Goal: Task Accomplishment & Management: Use online tool/utility

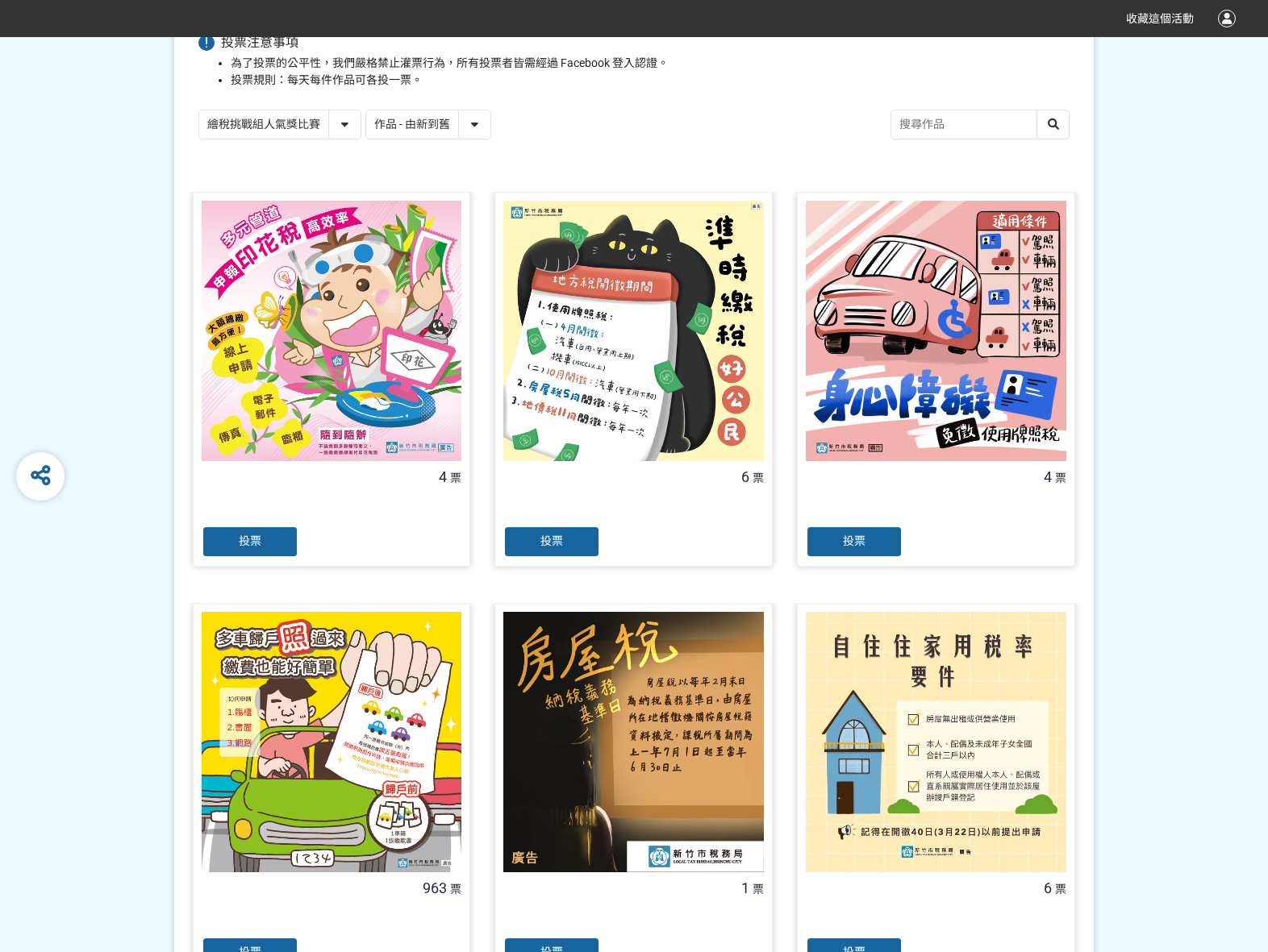
scroll to position [323, 0]
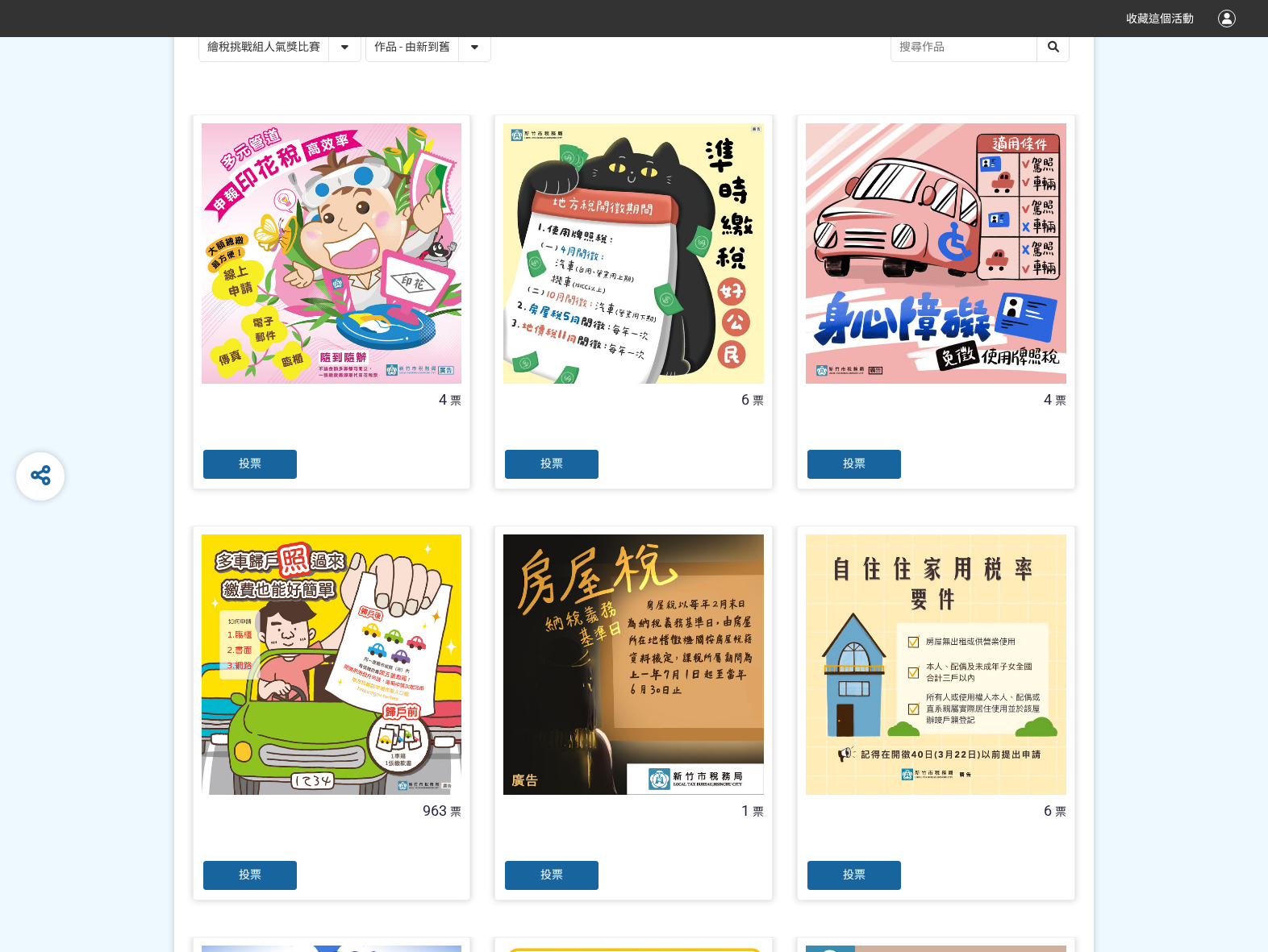
click at [274, 868] on div "投票" at bounding box center [249, 876] width 97 height 33
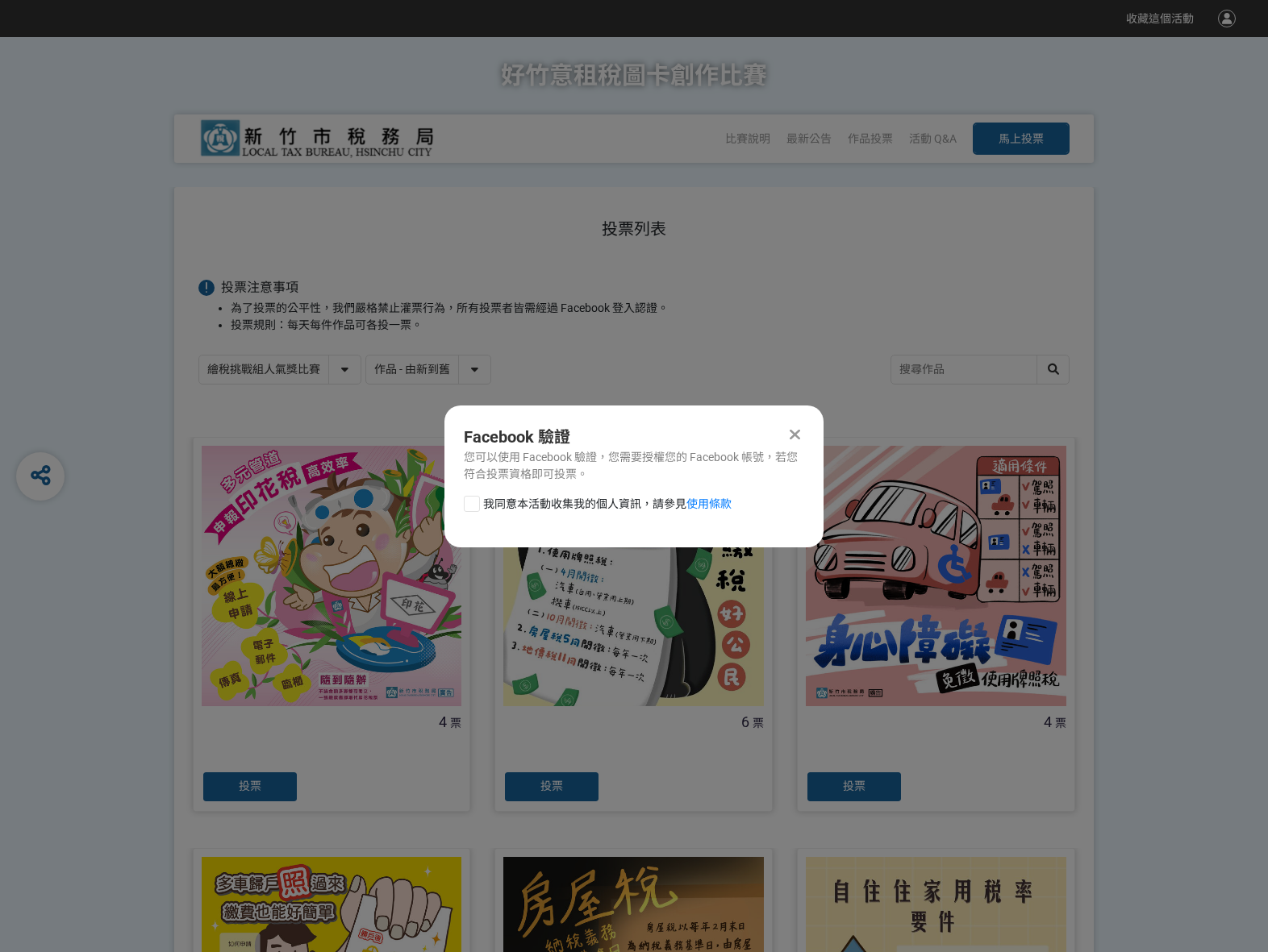
click at [469, 498] on div at bounding box center [472, 503] width 16 height 16
checkbox input "true"
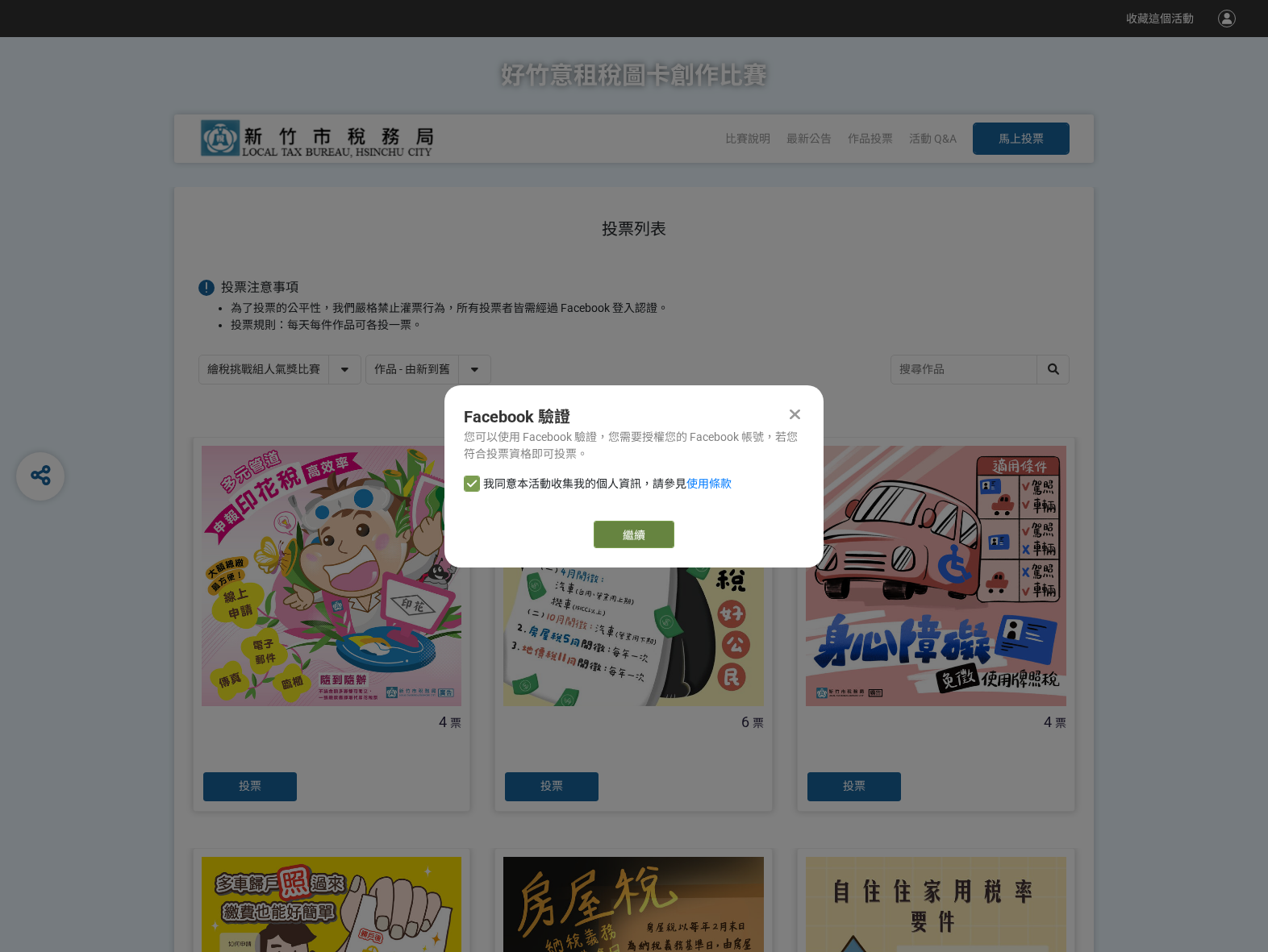
click at [660, 538] on link "繼續" at bounding box center [634, 535] width 80 height 27
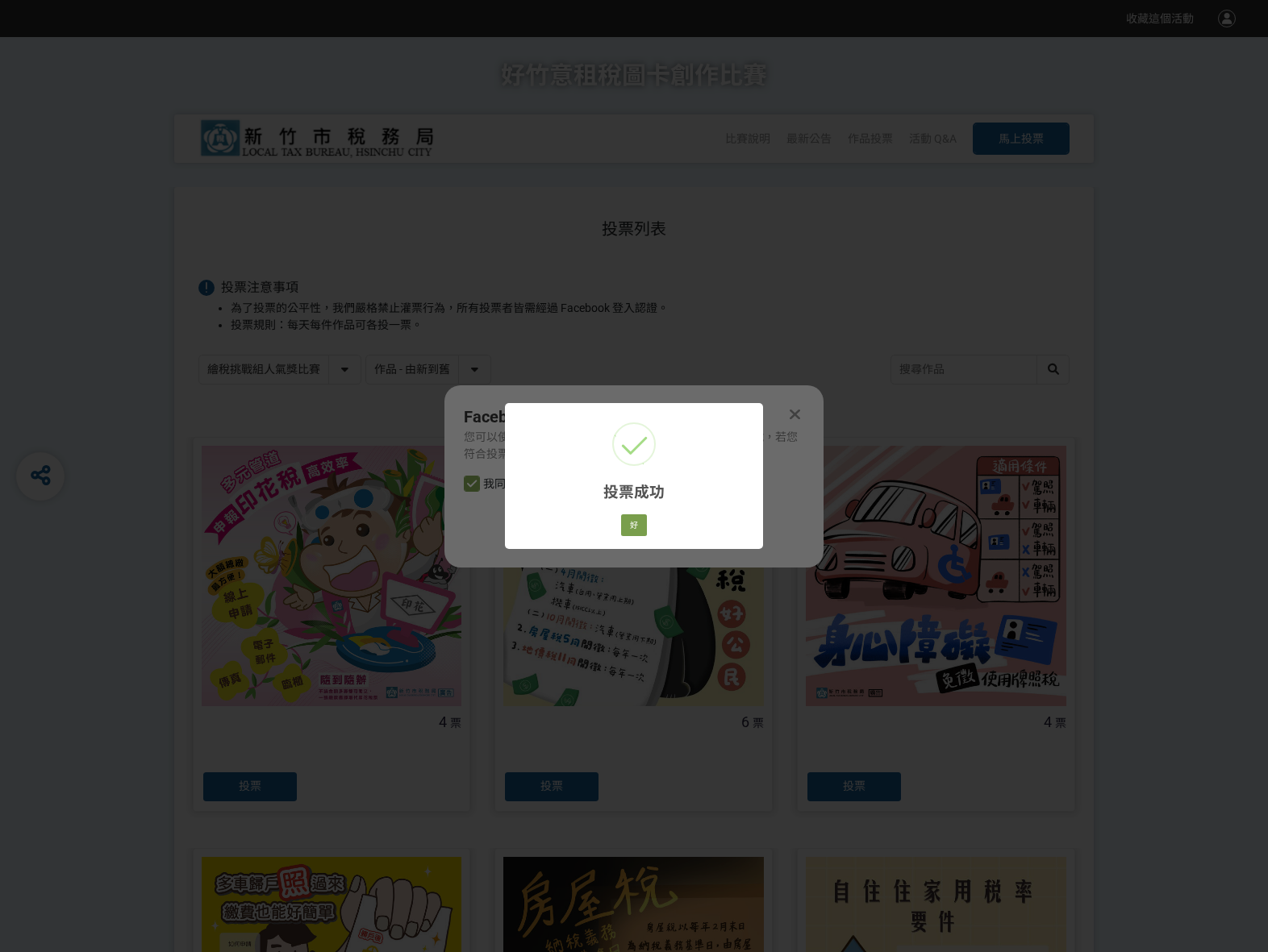
click at [638, 510] on div "投票成功 × 好 Cancel" at bounding box center [634, 476] width 258 height 146
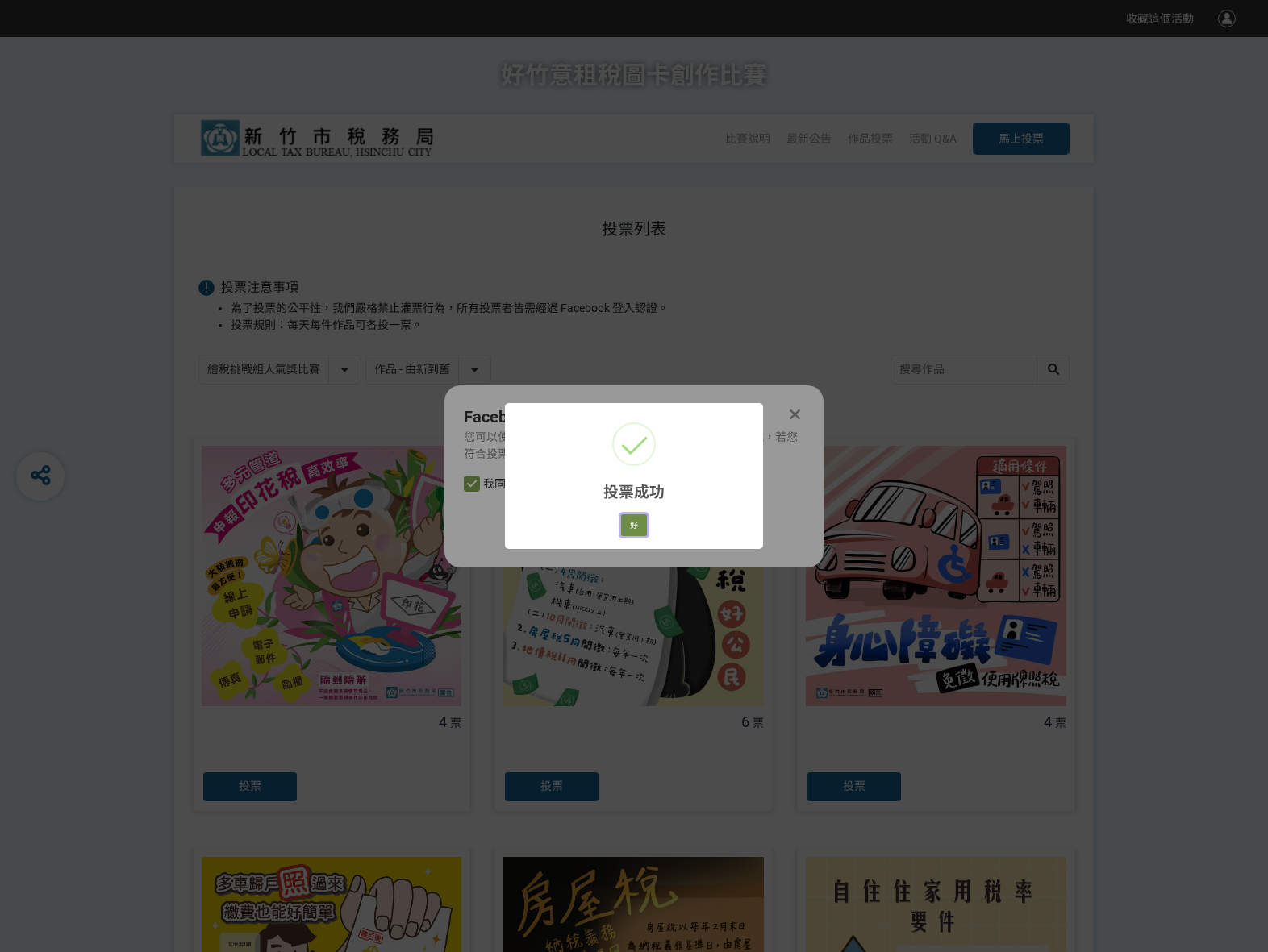
click at [638, 519] on button "好" at bounding box center [634, 526] width 26 height 22
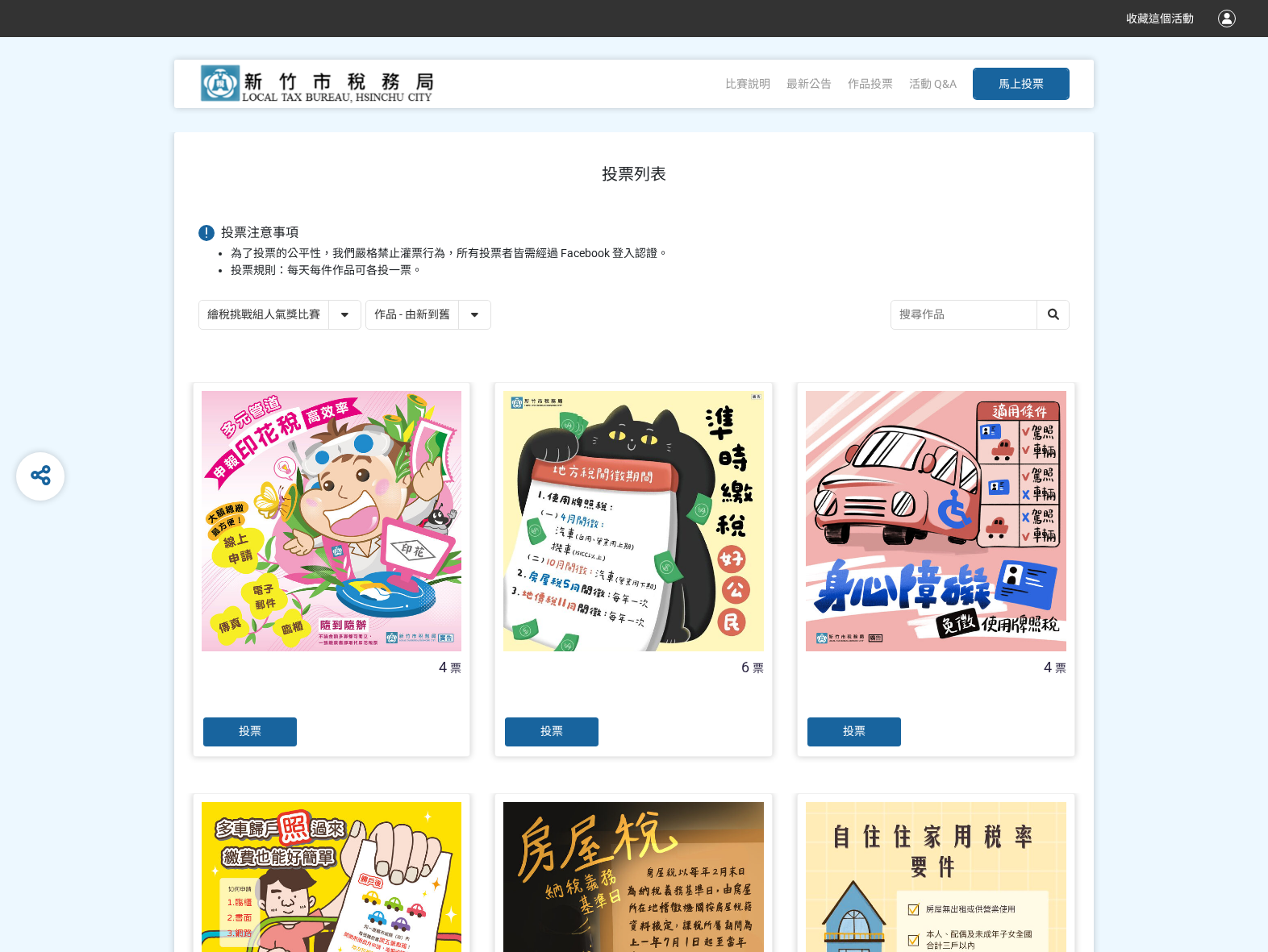
scroll to position [90, 0]
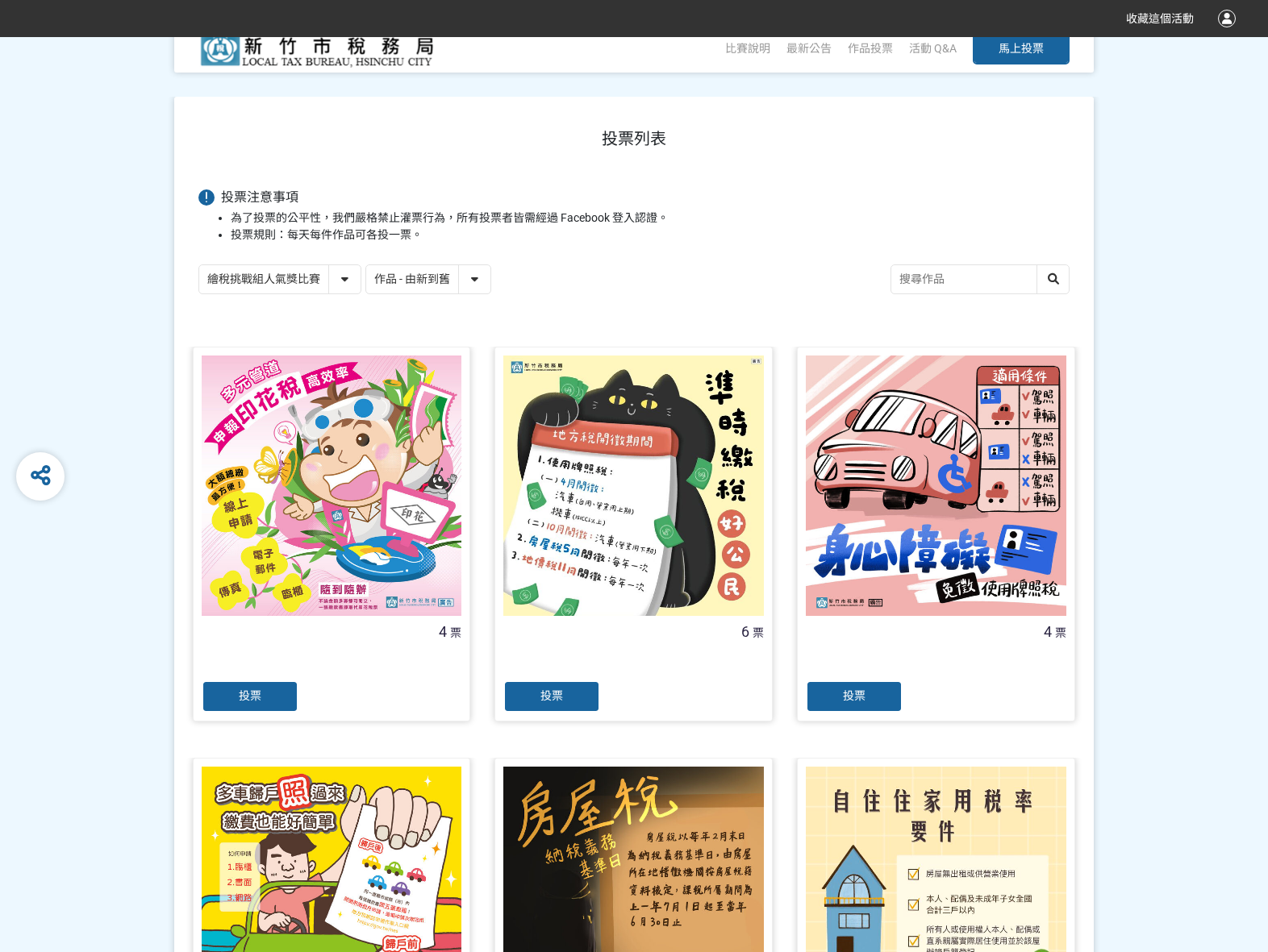
click at [343, 284] on select "繪稅挑戰組人氣獎比賽 活用智繪組人氣獎投票" at bounding box center [280, 279] width 161 height 28
select select "13167"
click at [199, 265] on select "繪稅挑戰組人氣獎比賽 活用智繪組人氣獎投票" at bounding box center [280, 279] width 161 height 28
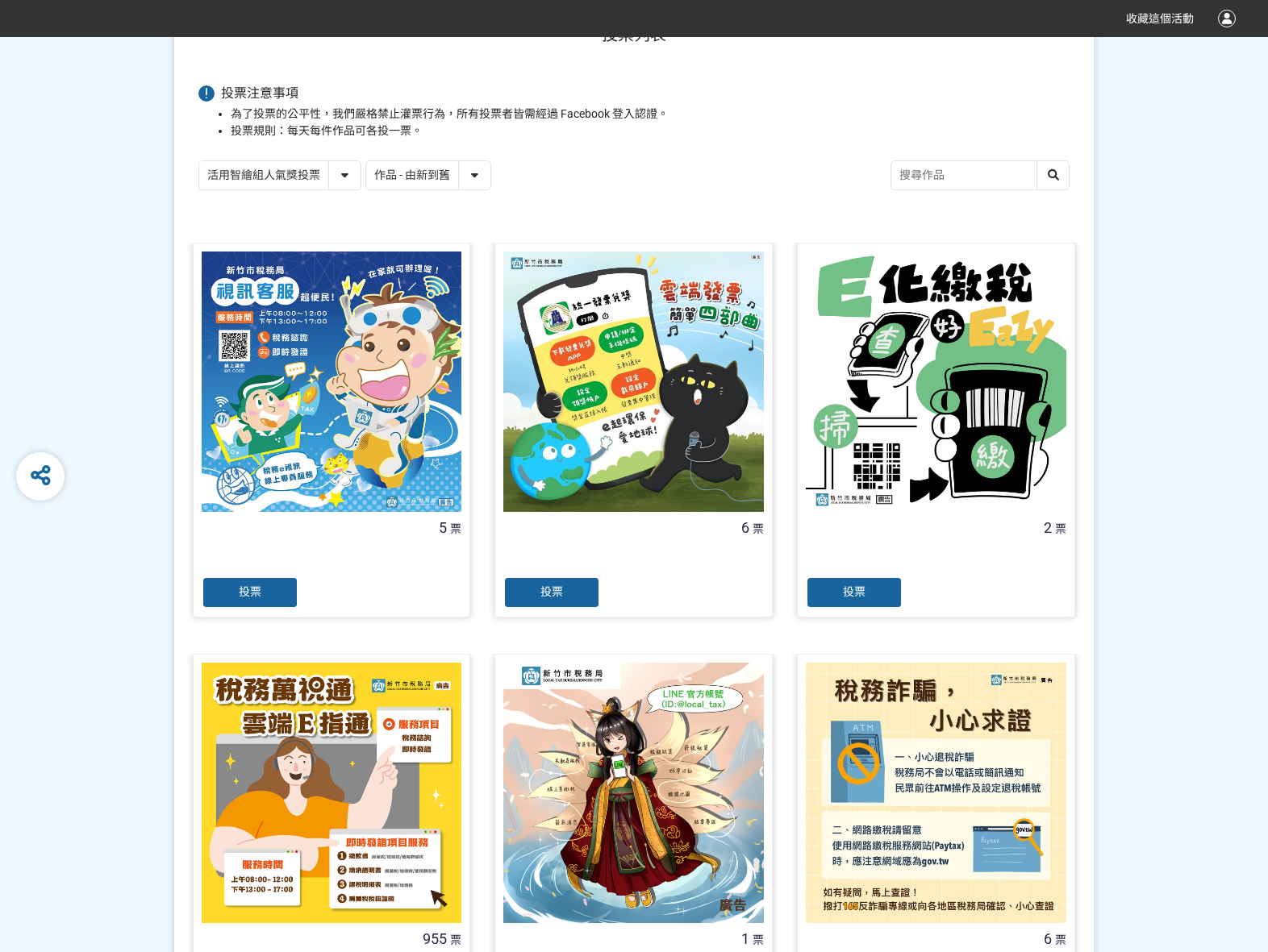
scroll to position [403, 0]
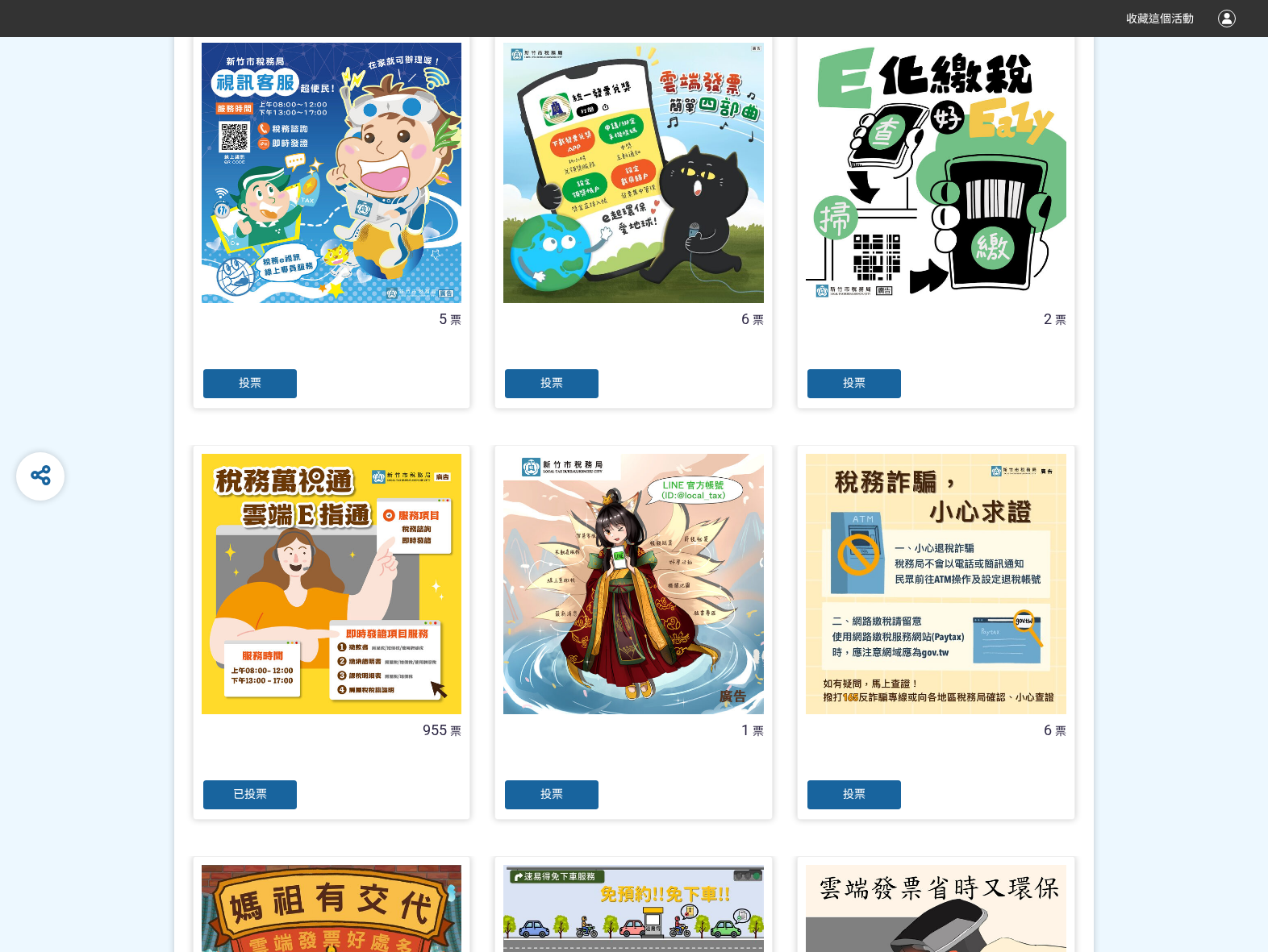
click at [243, 799] on span "已投票" at bounding box center [250, 794] width 34 height 13
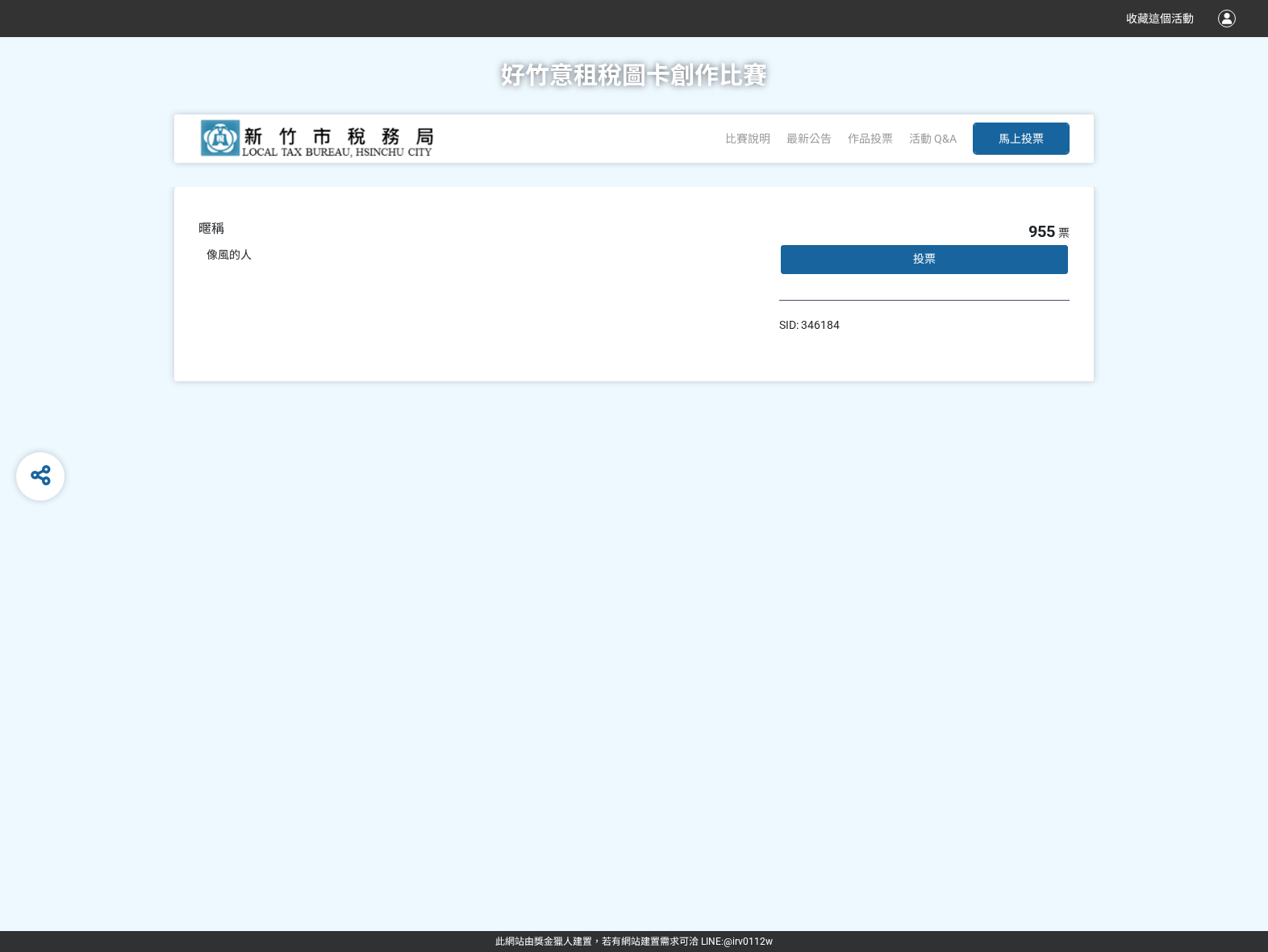
click at [929, 251] on div "投票" at bounding box center [924, 259] width 290 height 33
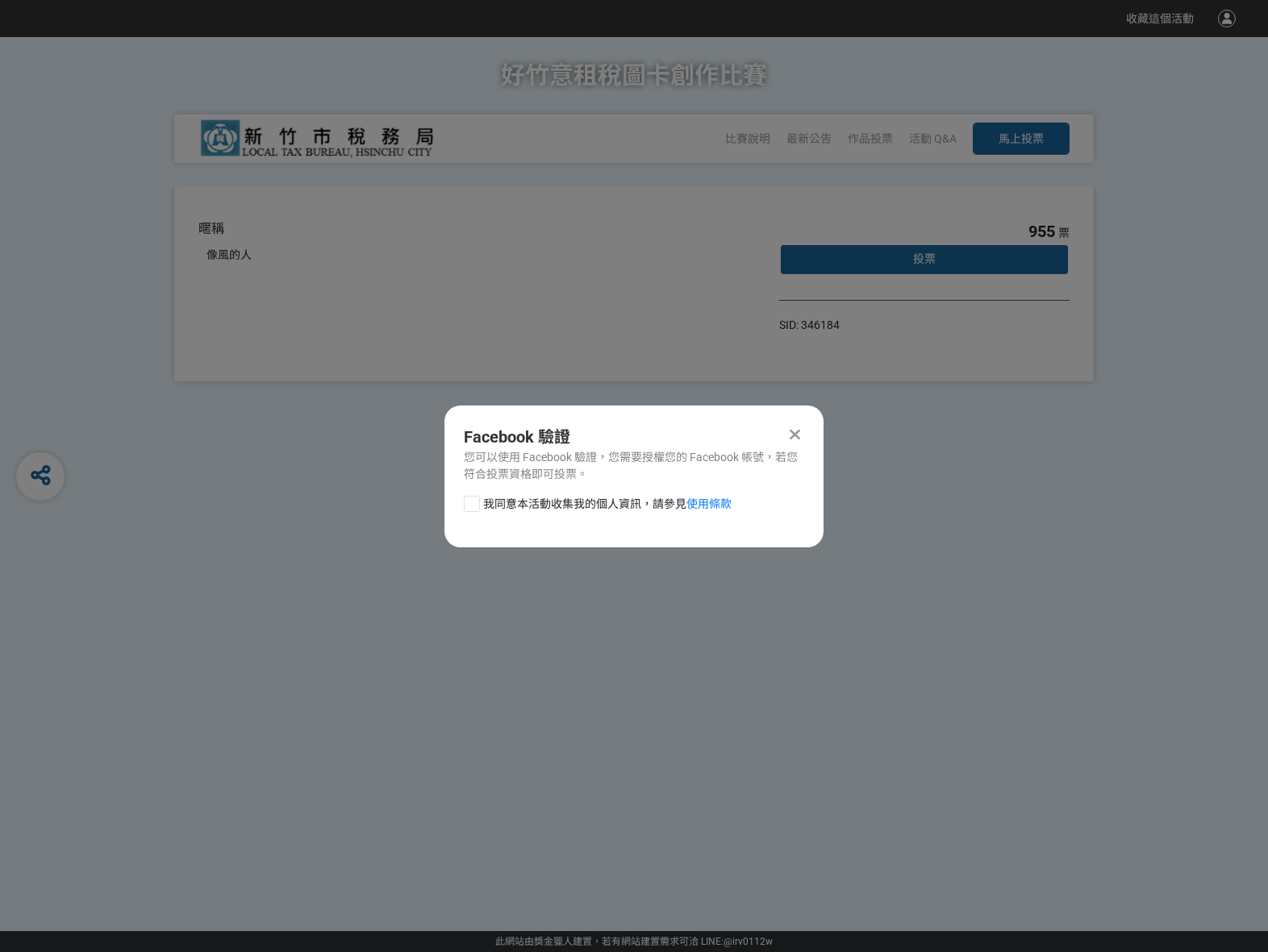
click at [474, 501] on div at bounding box center [472, 503] width 16 height 16
checkbox input "true"
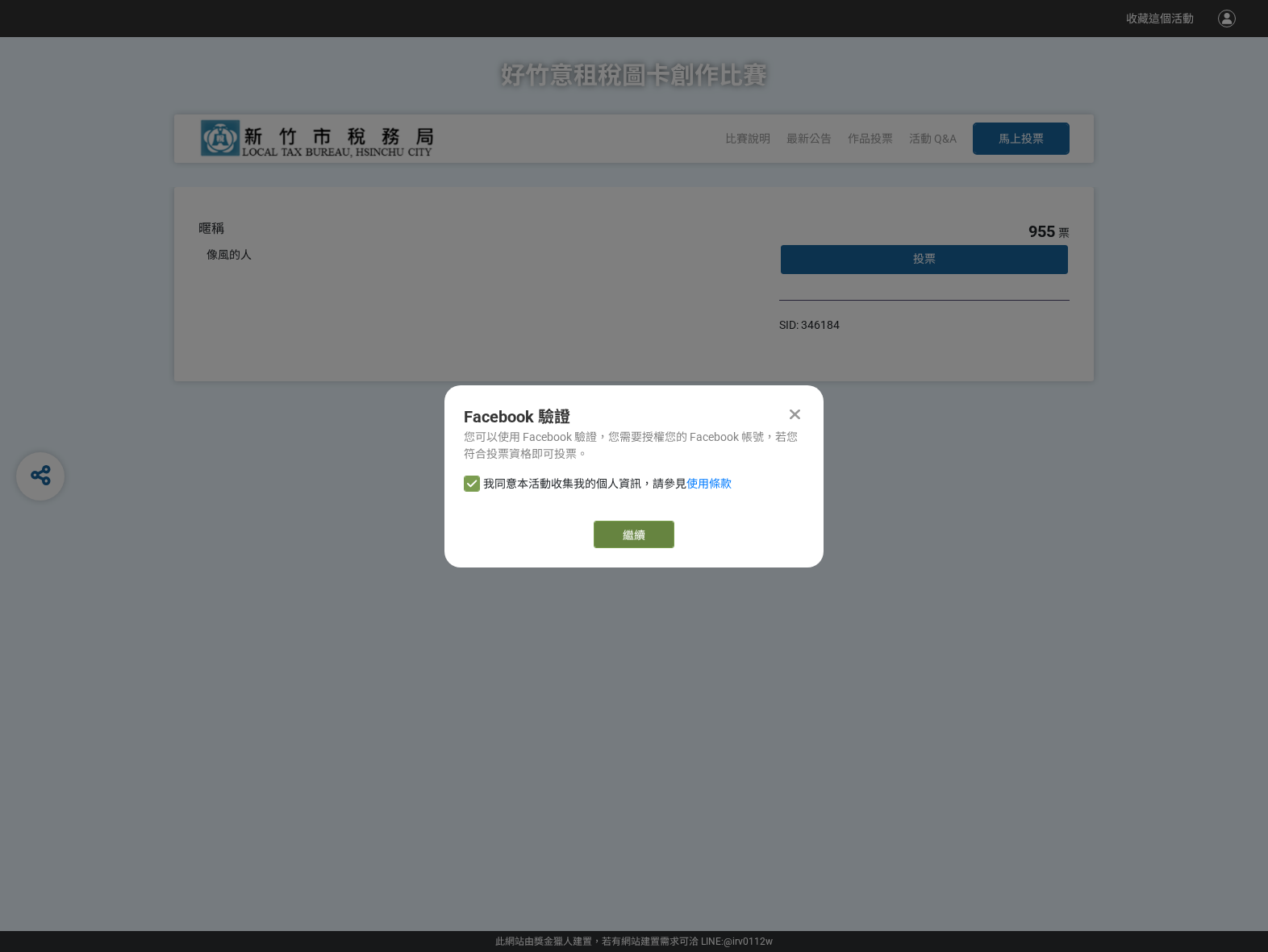
click at [620, 523] on link "繼續" at bounding box center [634, 535] width 80 height 27
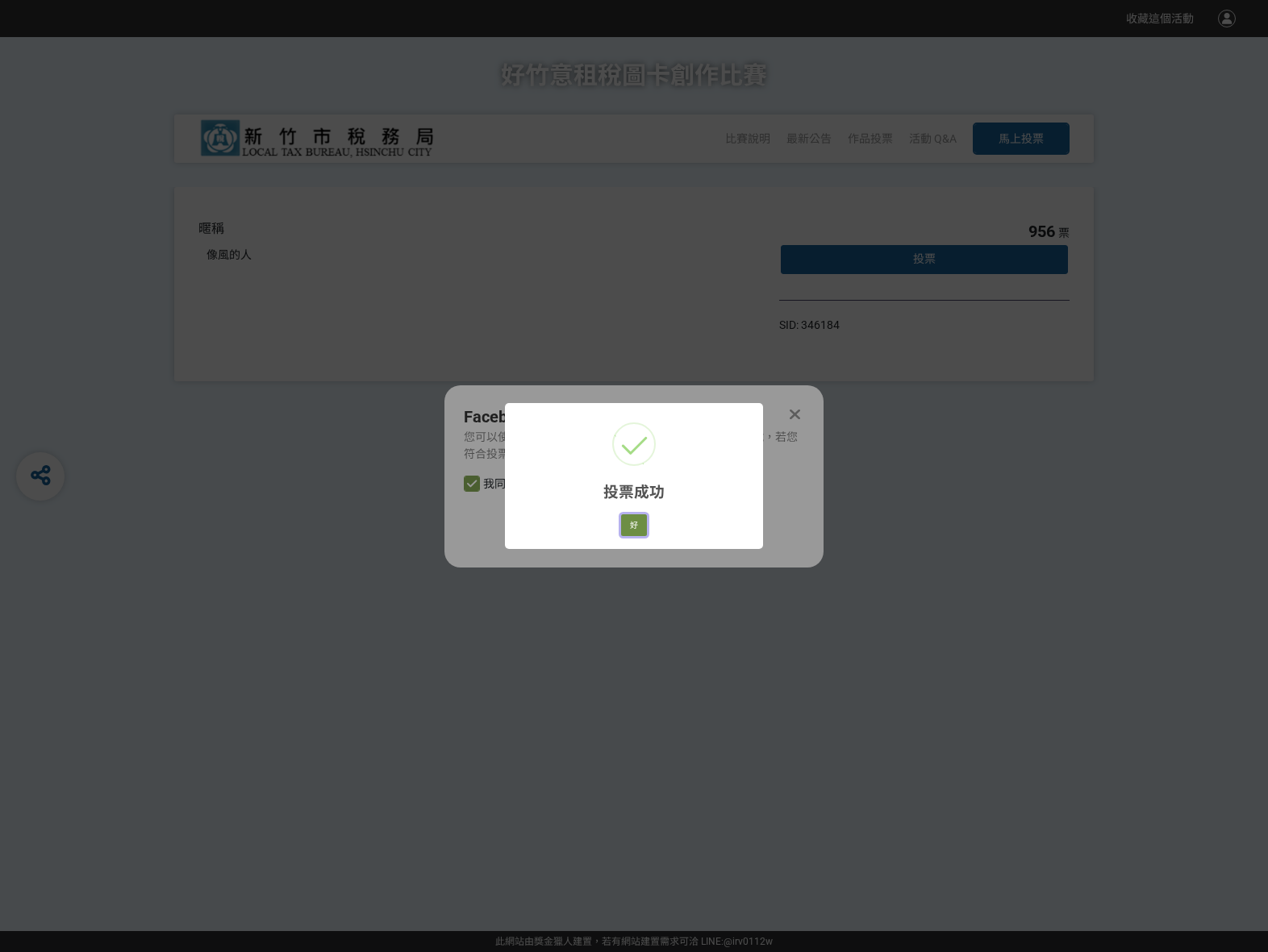
click at [635, 523] on button "好" at bounding box center [634, 526] width 26 height 22
